Goal: Use online tool/utility: Utilize a website feature to perform a specific function

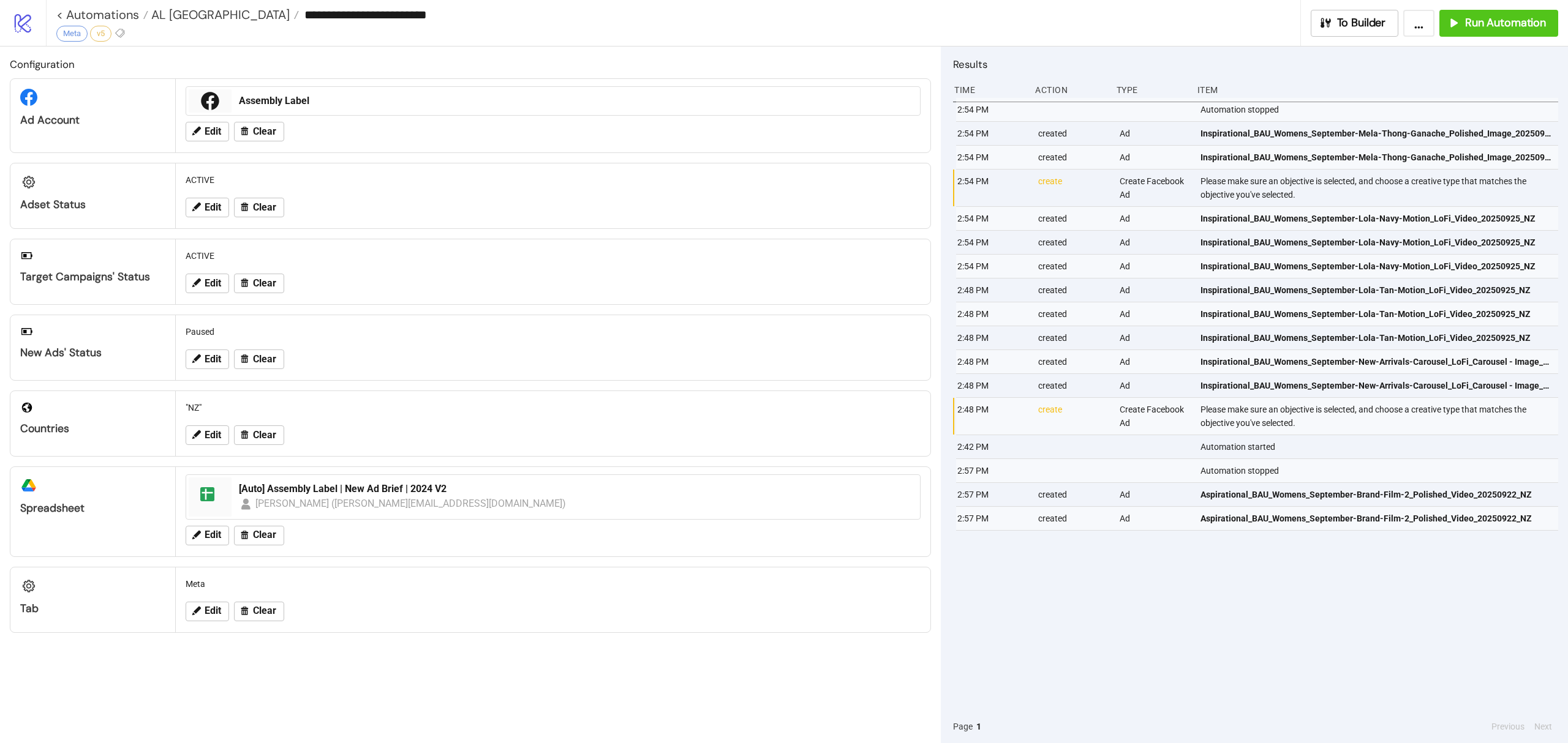
click at [1363, 206] on div "Please make sure an objective is selected, and choose a creative type that matc…" at bounding box center [1380, 188] width 362 height 37
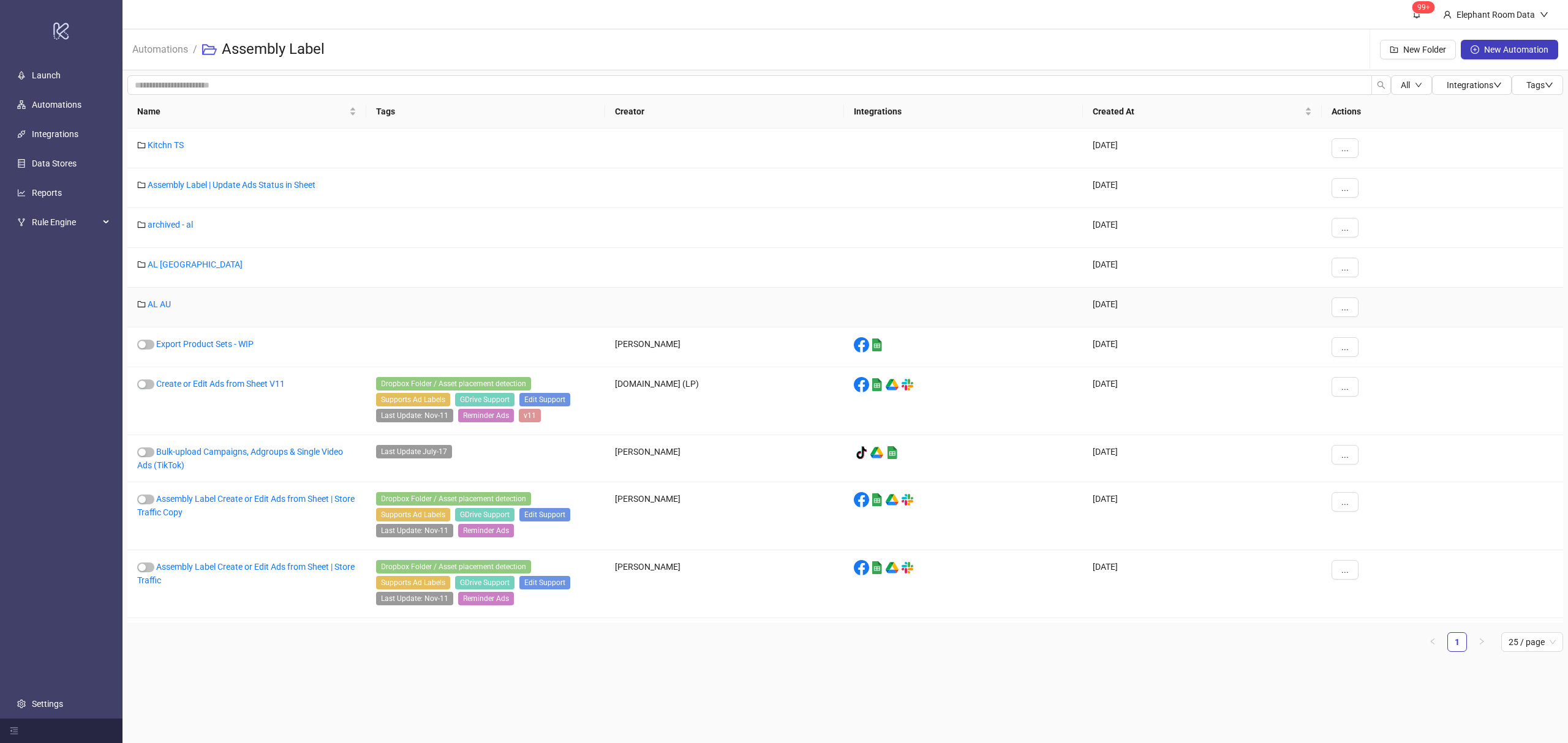
click at [146, 304] on div "AL AU" at bounding box center [247, 307] width 239 height 40
click at [153, 304] on link "AL AU" at bounding box center [159, 304] width 23 height 10
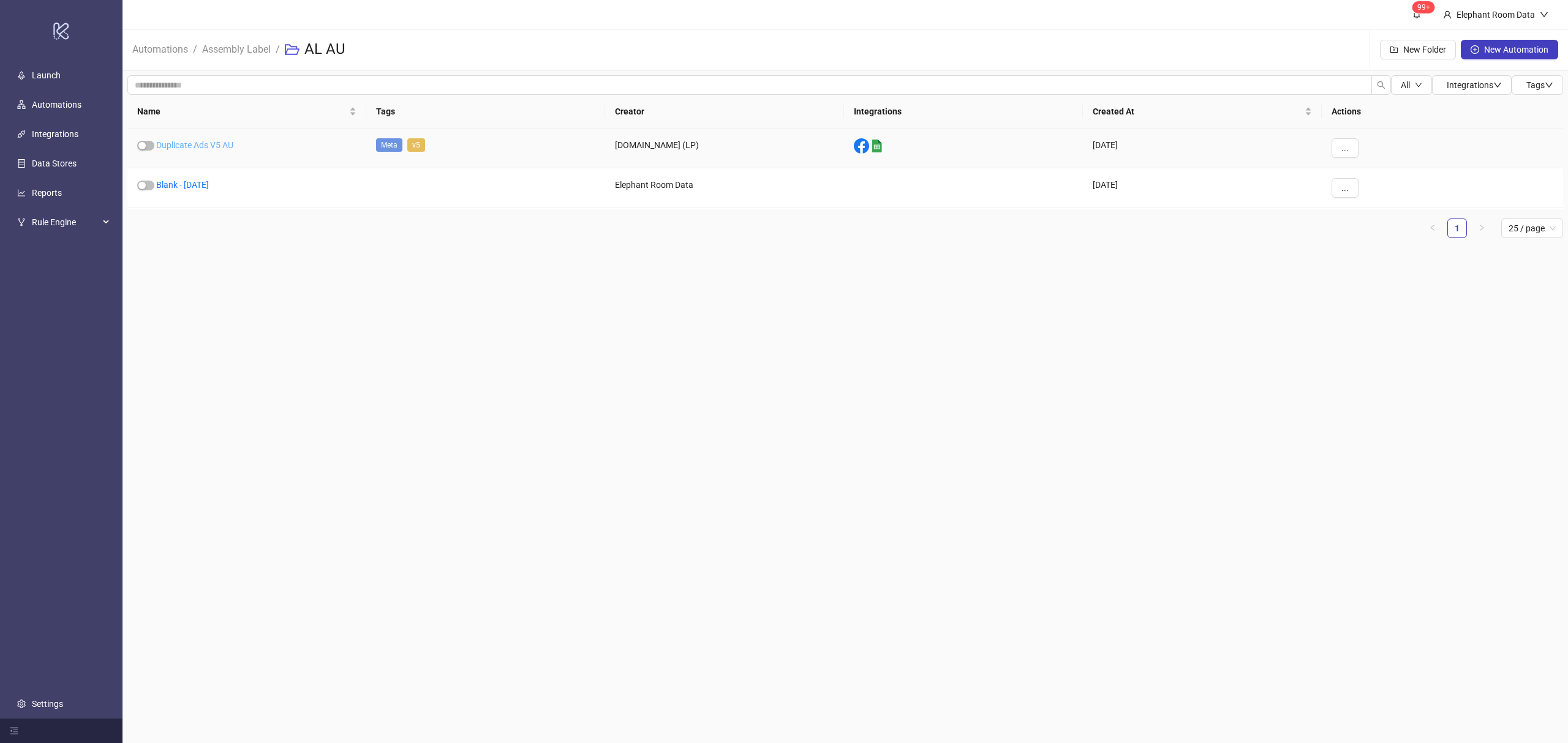
click at [211, 143] on link "Duplicate Ads V5 AU" at bounding box center [195, 144] width 77 height 10
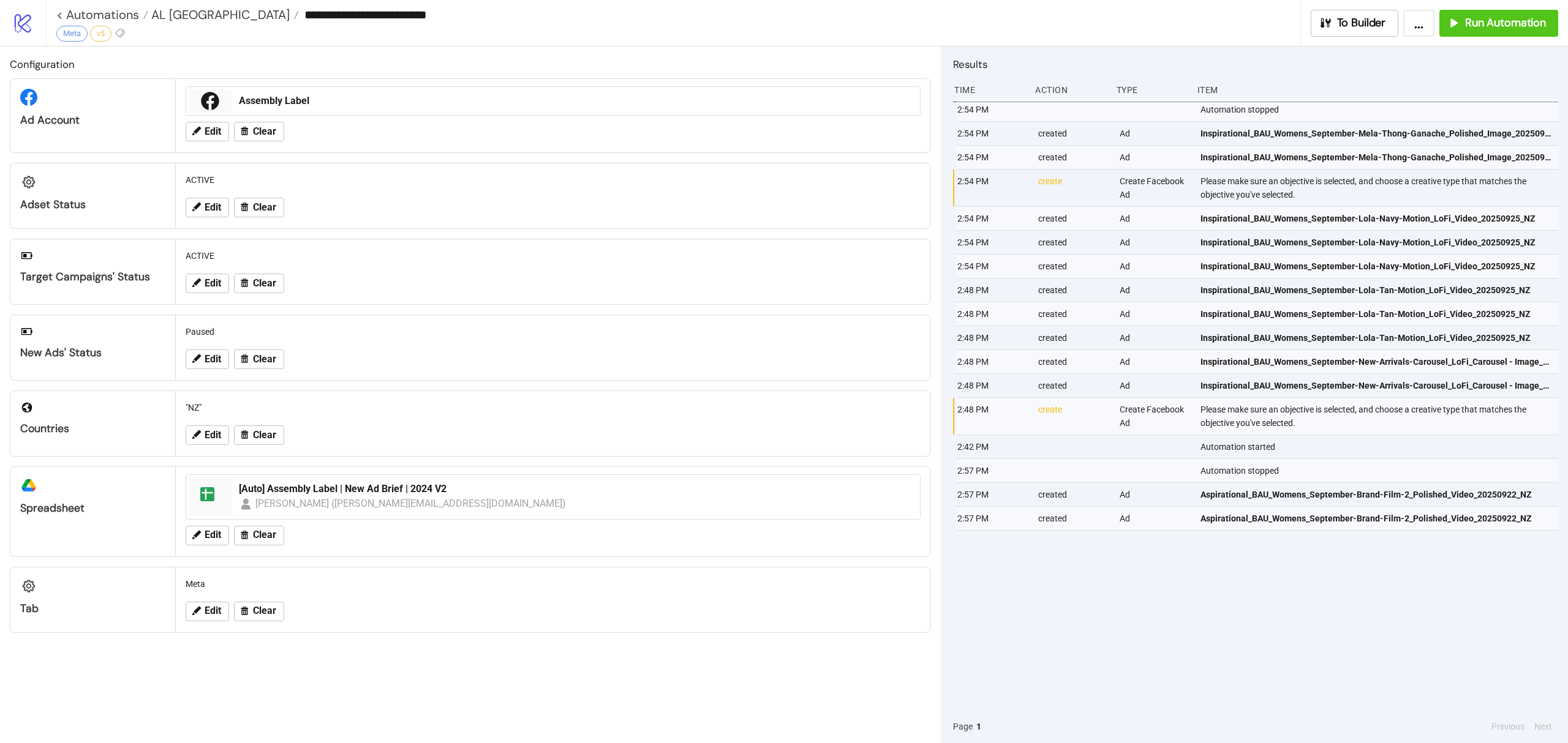
type input "**********"
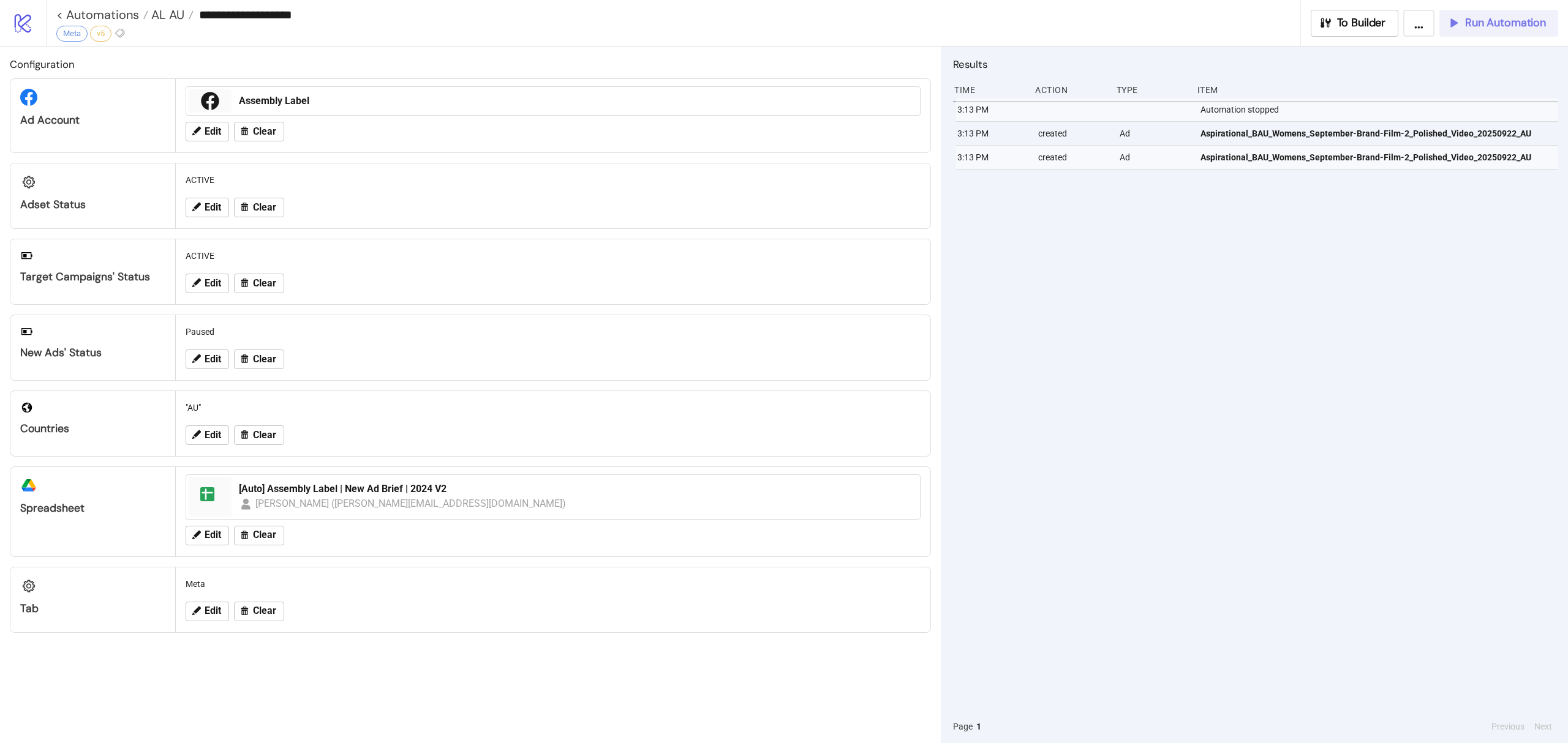
click at [1483, 21] on span "Run Automation" at bounding box center [1505, 23] width 81 height 14
